Goal: Information Seeking & Learning: Learn about a topic

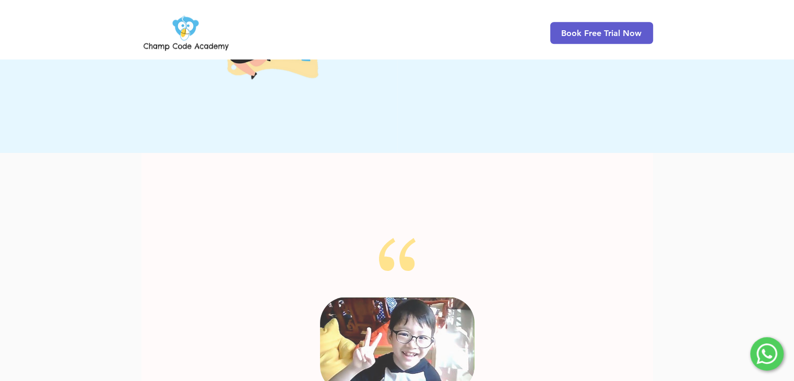
scroll to position [1006, 0]
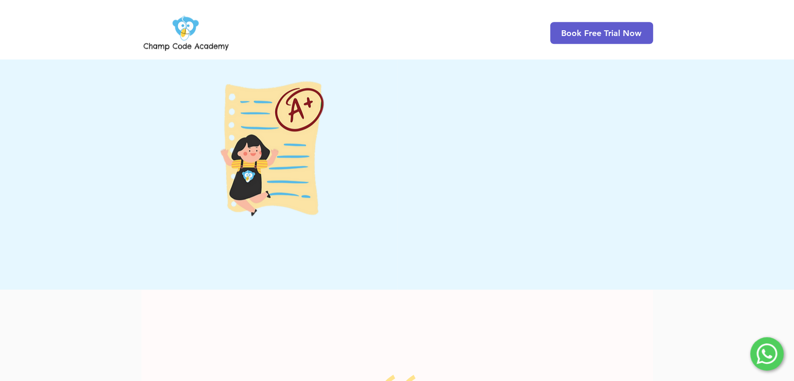
click at [431, 81] on span "INCLUDE CERTIFICATE IN YOUR DSA PORTFOLIO" at bounding box center [510, 94] width 227 height 27
drag, startPoint x: 431, startPoint y: 79, endPoint x: 508, endPoint y: 79, distance: 76.8
click at [508, 81] on span "INCLUDE CERTIFICATE IN YOUR DSA PORTFOLIO" at bounding box center [510, 94] width 227 height 27
click at [420, 99] on span "INCLUDE CERTIFICATE IN YOUR DSA PORTFOLIO" at bounding box center [510, 94] width 227 height 27
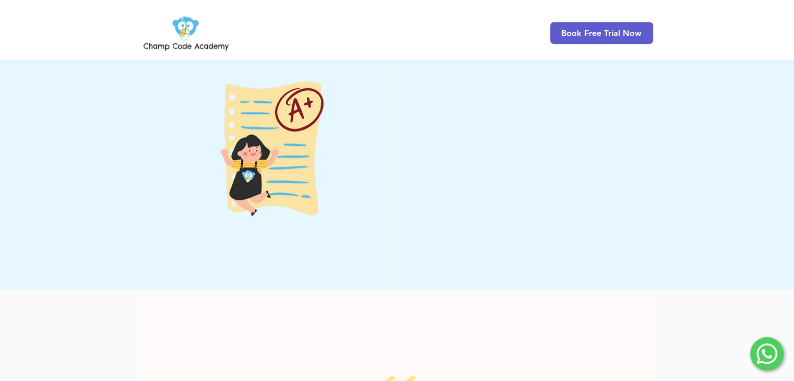
click at [412, 142] on p "Many schools are focusing on technology as a talent area for their DSA programs…" at bounding box center [514, 173] width 235 height 75
drag, startPoint x: 412, startPoint y: 142, endPoint x: 507, endPoint y: 142, distance: 95.6
click at [507, 142] on p "Many schools are focusing on technology as a talent area for their DSA programs…" at bounding box center [514, 173] width 235 height 75
drag, startPoint x: 507, startPoint y: 142, endPoint x: 516, endPoint y: 160, distance: 20.1
click at [516, 160] on p "Many schools are focusing on technology as a talent area for their DSA programs…" at bounding box center [514, 173] width 235 height 75
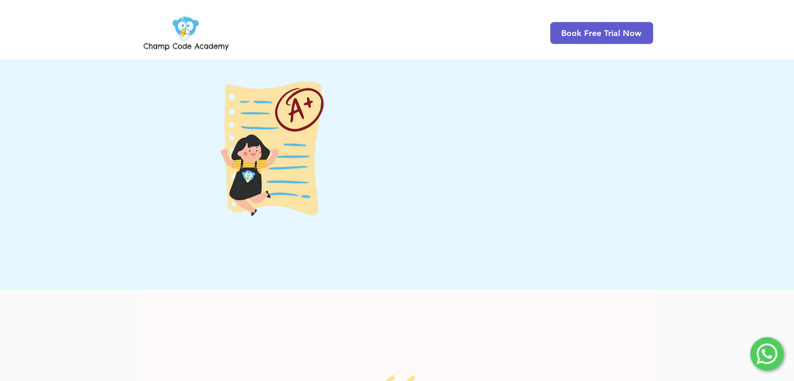
click at [531, 160] on p "Many schools are focusing on technology as a talent area for their DSA programs…" at bounding box center [514, 173] width 235 height 75
drag, startPoint x: 531, startPoint y: 160, endPoint x: 470, endPoint y: 173, distance: 62.5
click at [470, 173] on p "Many schools are focusing on technology as a talent area for their DSA programs…" at bounding box center [514, 173] width 235 height 75
click at [497, 170] on p "Many schools are focusing on technology as a talent area for their DSA programs…" at bounding box center [514, 173] width 235 height 75
drag, startPoint x: 497, startPoint y: 170, endPoint x: 590, endPoint y: 182, distance: 93.7
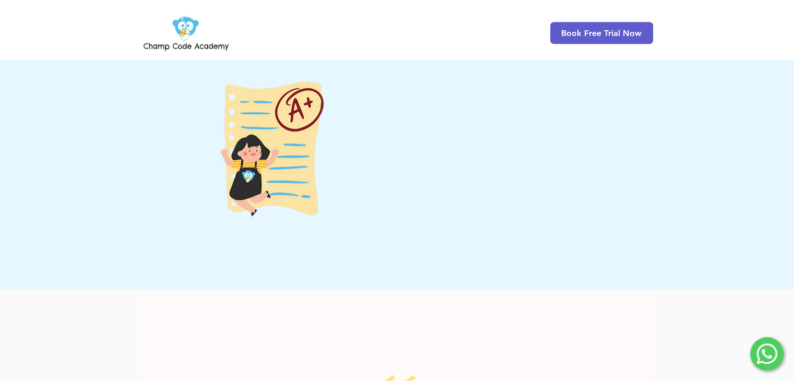
click at [590, 182] on p "Many schools are focusing on technology as a talent area for their DSA programs…" at bounding box center [514, 173] width 235 height 75
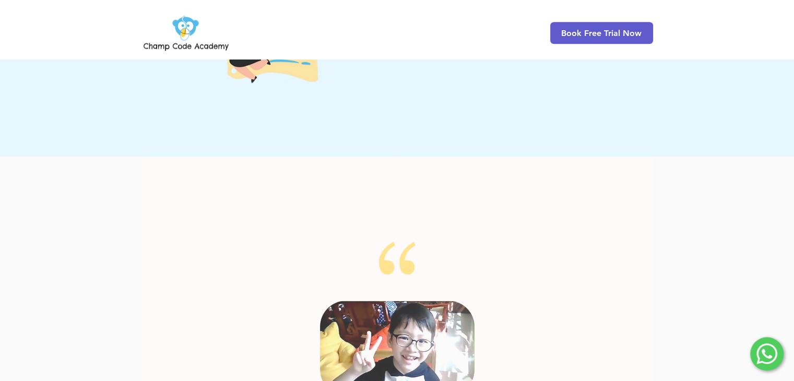
scroll to position [1036, 0]
